Goal: Register for event/course

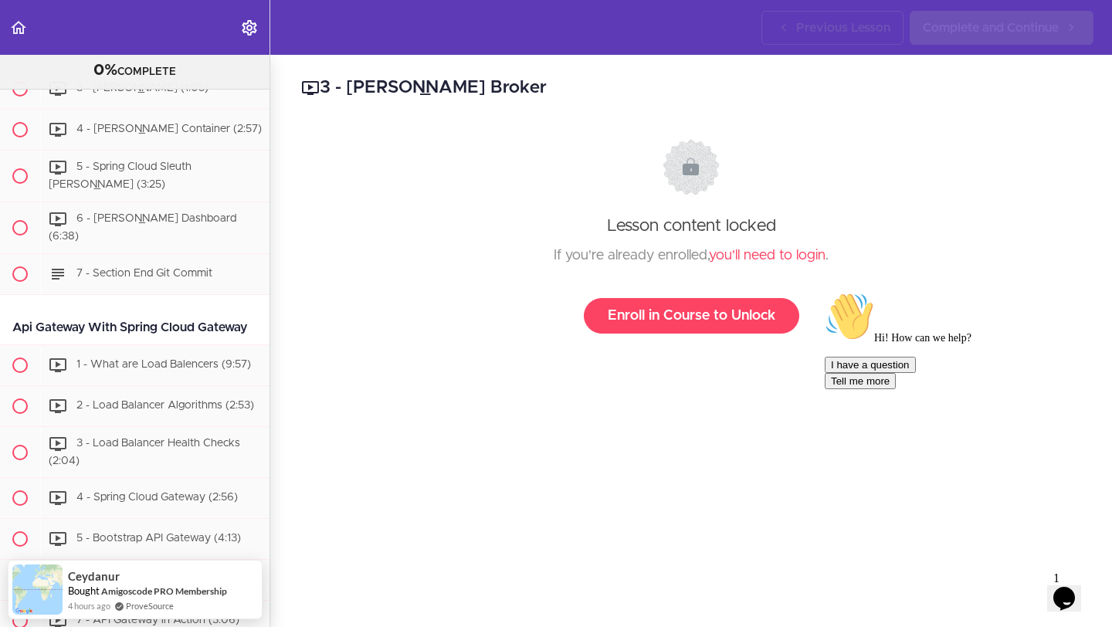
scroll to position [2097, 0]
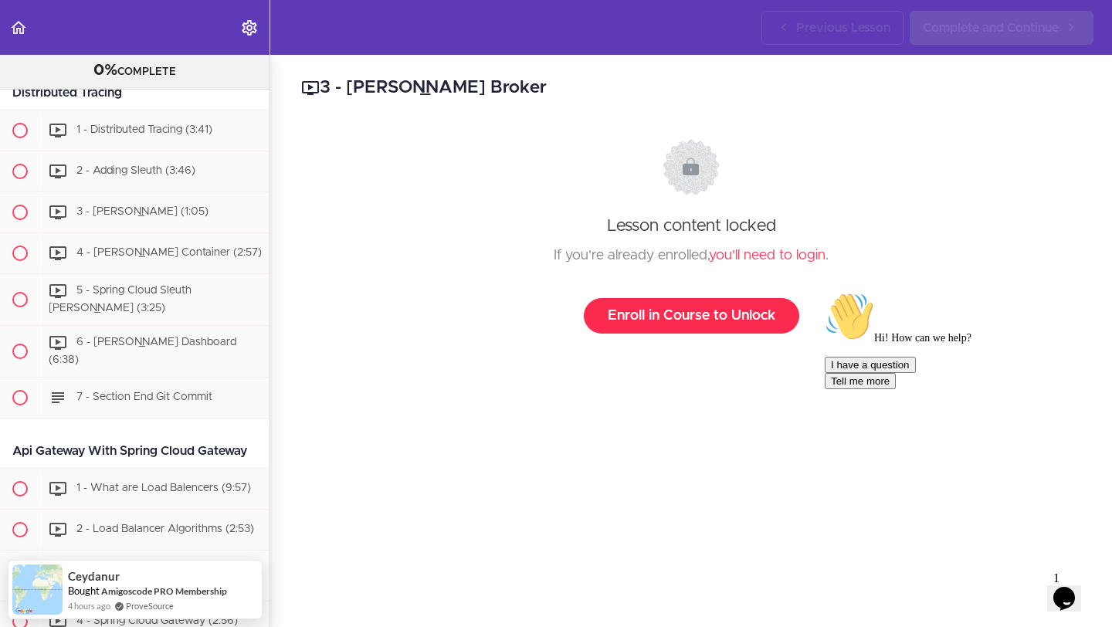
click at [682, 324] on link "Enroll in Course to Unlock" at bounding box center [692, 316] width 216 height 36
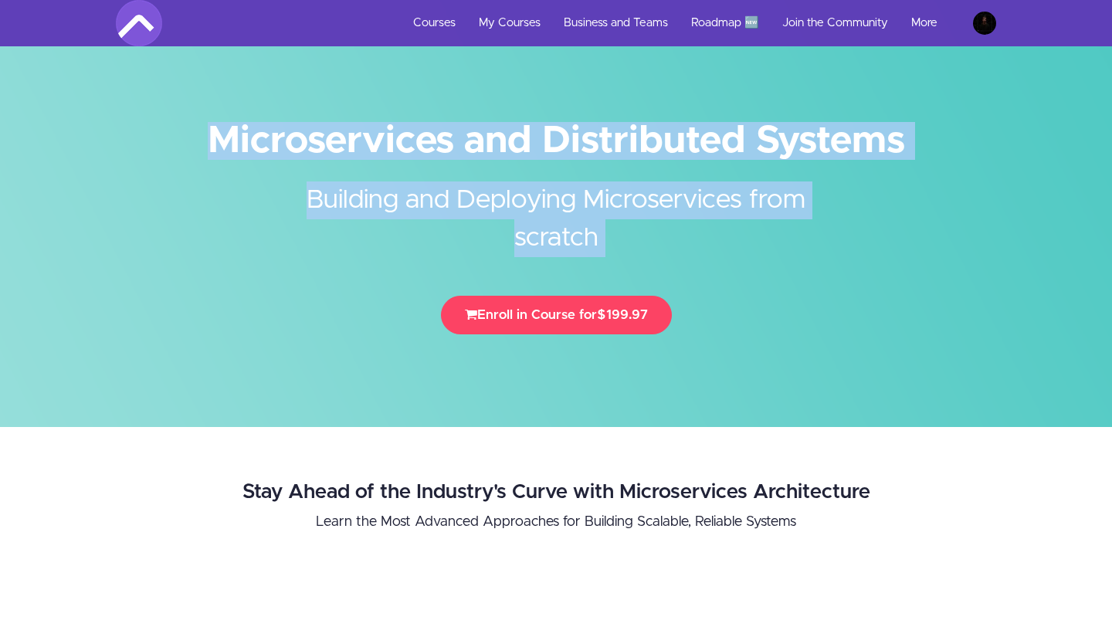
drag, startPoint x: 398, startPoint y: 318, endPoint x: 736, endPoint y: 362, distance: 341.2
click at [736, 361] on div "Microservices and Distributed Systems Building and Deploying Microservices from…" at bounding box center [556, 213] width 1112 height 427
